Goal: Check status: Check status

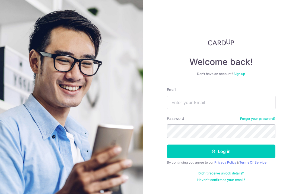
click at [217, 106] on input "Email" at bounding box center [221, 102] width 108 height 14
drag, startPoint x: 233, startPoint y: 103, endPoint x: 139, endPoint y: 107, distance: 95.0
click at [143, 106] on div "Welcome back! Don’t have an account? Sign up Email [EMAIL_ADDRESS][DOMAIN_NAME]…" at bounding box center [221, 97] width 156 height 194
type input "[EMAIL_ADDRESS][DOMAIN_NAME]"
click at [167, 144] on button "Log in" at bounding box center [221, 151] width 108 height 14
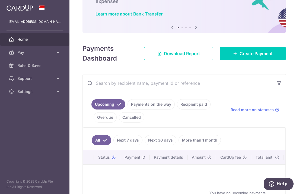
click at [140, 101] on link "Payments on the way" at bounding box center [150, 104] width 47 height 10
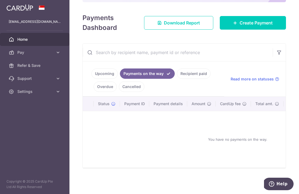
click at [187, 74] on link "Recipient paid" at bounding box center [194, 73] width 34 height 10
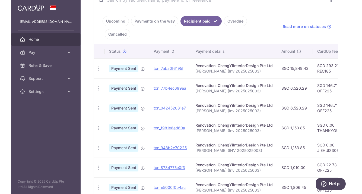
scroll to position [108, 0]
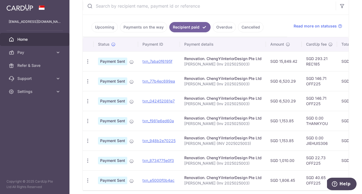
drag, startPoint x: 281, startPoint y: 62, endPoint x: 298, endPoint y: 61, distance: 17.7
click at [298, 61] on td "SGD 15,849.42" at bounding box center [284, 61] width 36 height 20
copy td "15,849.42"
click at [230, 68] on td "Renovation. ChengYiInteriorDesign Pte Ltd [PERSON_NAME] (Inv 2025025003)" at bounding box center [223, 61] width 86 height 20
click at [231, 62] on p "[PERSON_NAME] (Inv 2025025003)" at bounding box center [222, 63] width 77 height 5
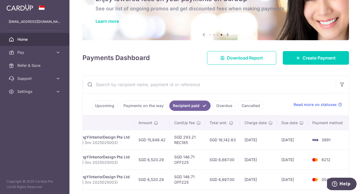
scroll to position [0, 0]
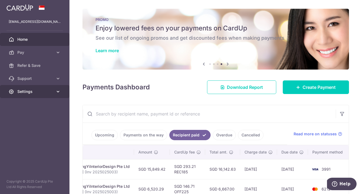
click at [58, 92] on icon at bounding box center [57, 91] width 5 height 5
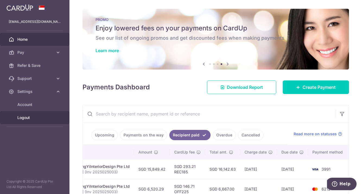
click at [37, 119] on span "Logout" at bounding box center [35, 117] width 36 height 5
